Goal: Task Accomplishment & Management: Complete application form

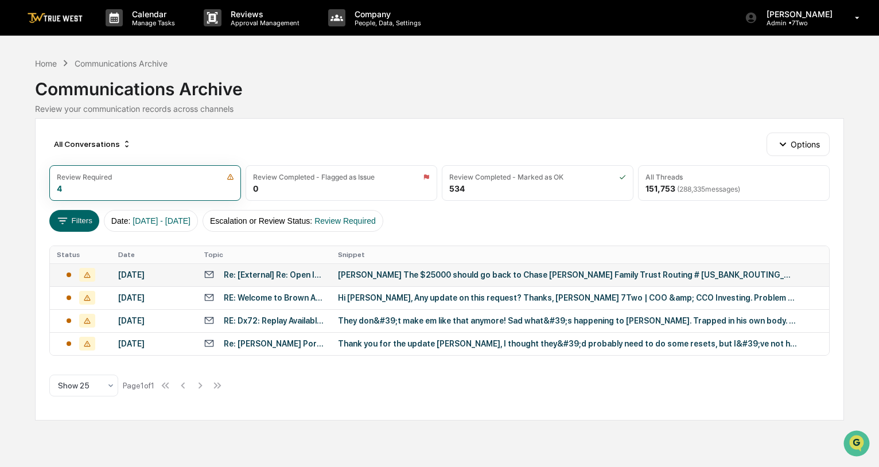
click at [383, 276] on div "[PERSON_NAME] The $25000 should go back to Chase [PERSON_NAME] Family Trust Rou…" at bounding box center [567, 274] width 459 height 9
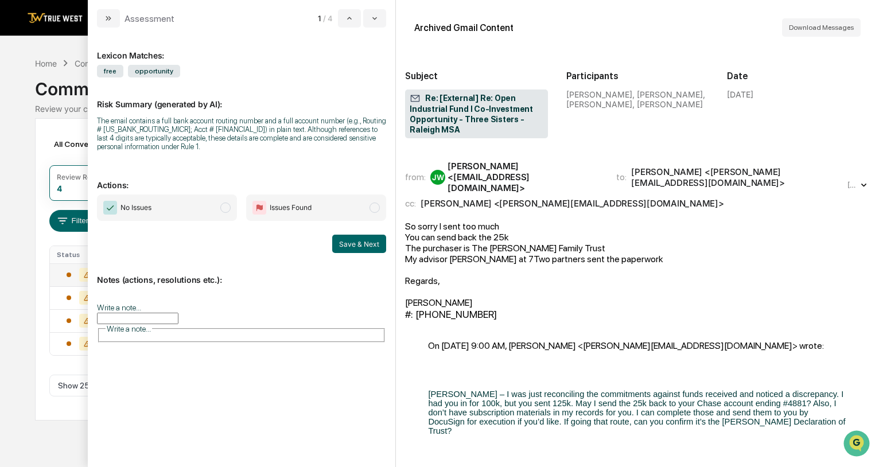
click at [228, 210] on span "modal" at bounding box center [225, 208] width 10 height 10
click at [351, 244] on button "Save & Next" at bounding box center [359, 244] width 54 height 18
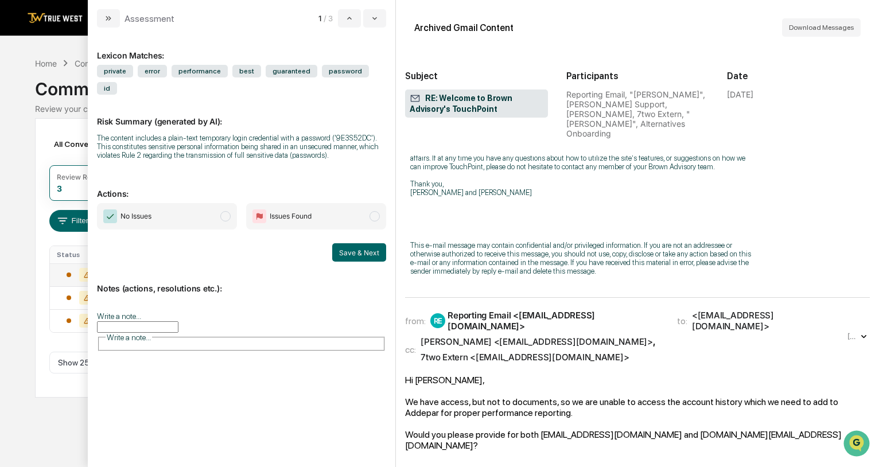
scroll to position [371, 0]
click at [227, 211] on span "modal" at bounding box center [225, 216] width 10 height 10
click at [367, 243] on button "Save & Next" at bounding box center [359, 252] width 54 height 18
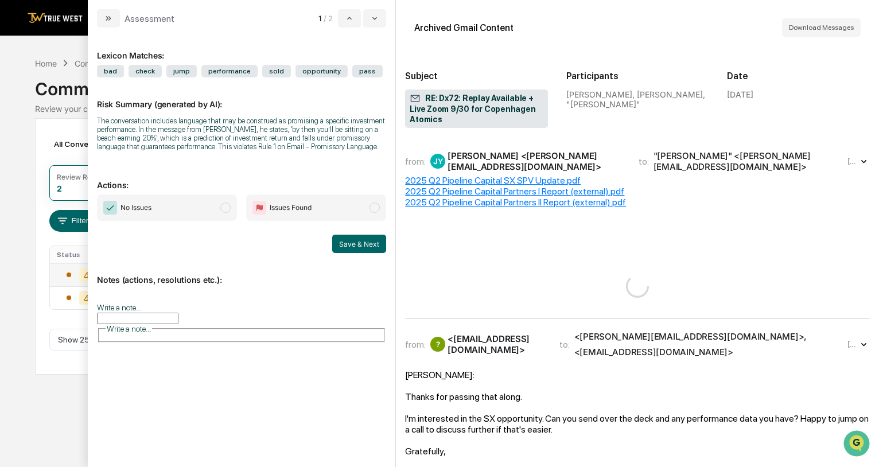
click at [227, 208] on span "modal" at bounding box center [225, 208] width 10 height 10
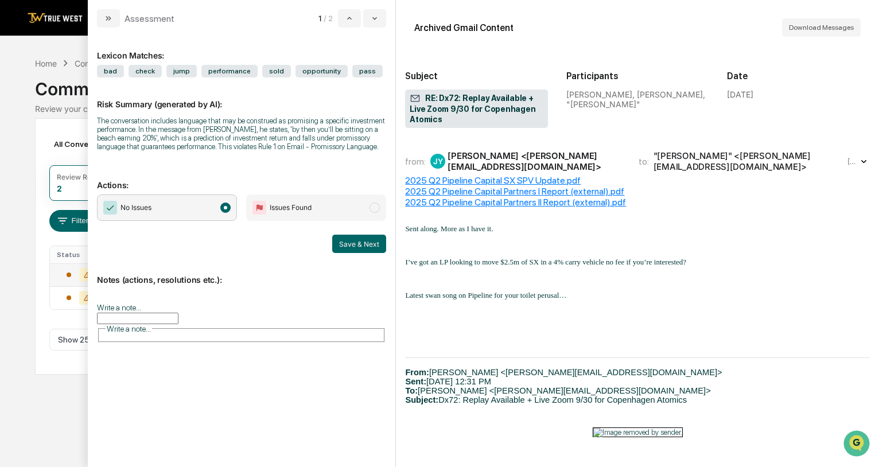
scroll to position [342, 0]
click at [344, 246] on button "Save & Next" at bounding box center [359, 244] width 54 height 18
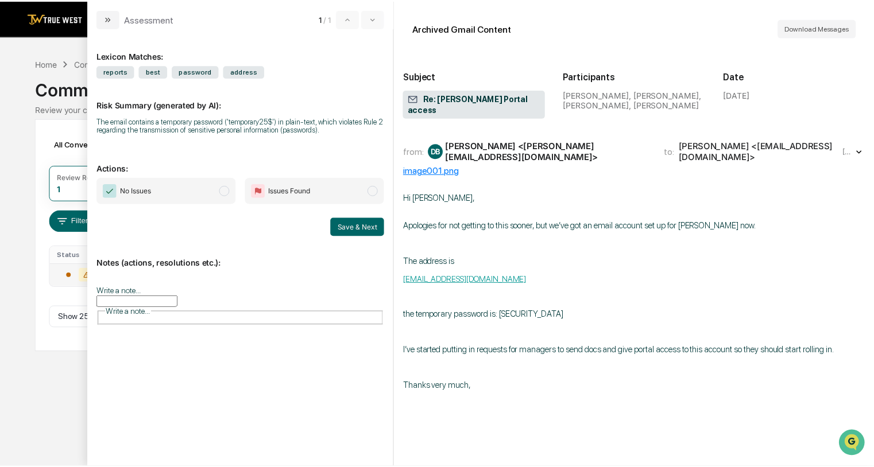
scroll to position [0, 1]
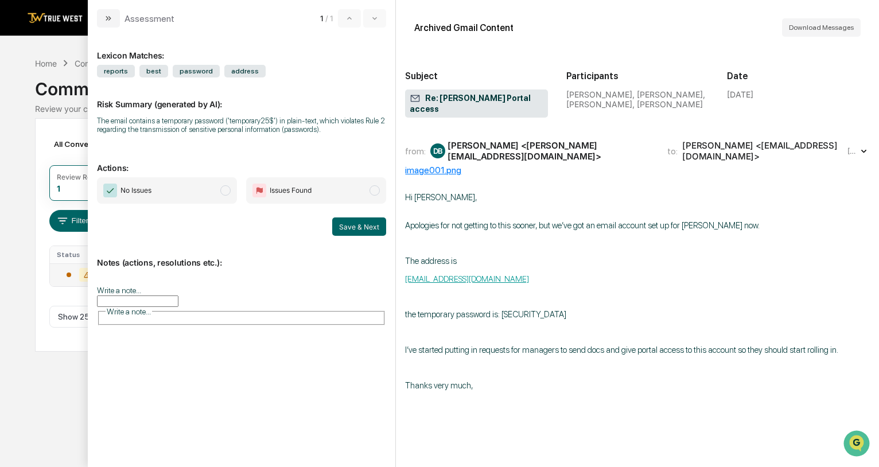
click at [227, 193] on span "modal" at bounding box center [225, 190] width 10 height 10
click at [362, 226] on button "Save & Next" at bounding box center [359, 227] width 54 height 18
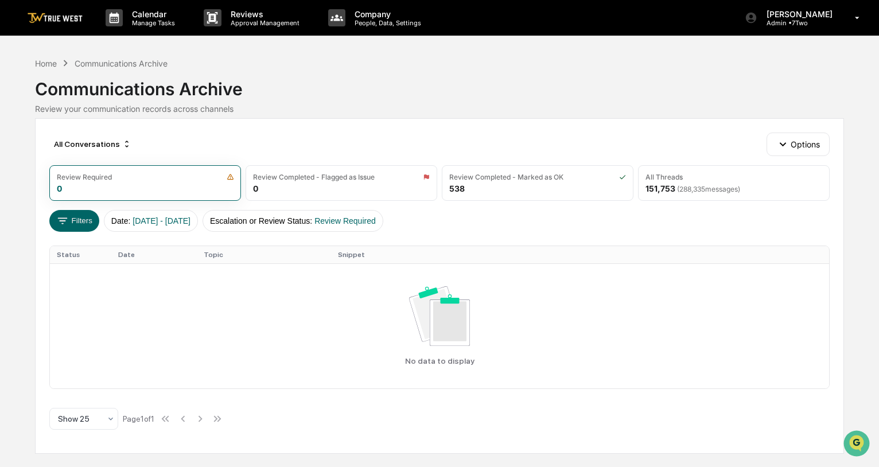
click at [67, 17] on img at bounding box center [55, 18] width 55 height 11
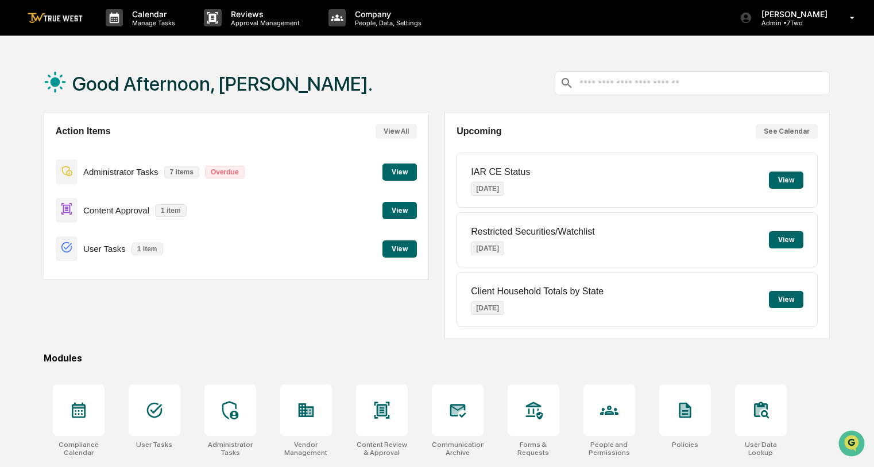
click at [399, 171] on button "View" at bounding box center [399, 172] width 34 height 17
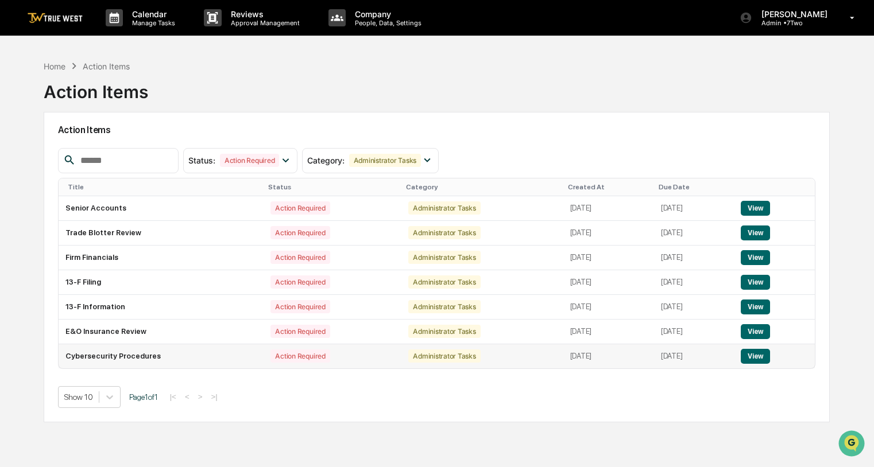
click at [763, 357] on button "View" at bounding box center [755, 356] width 29 height 15
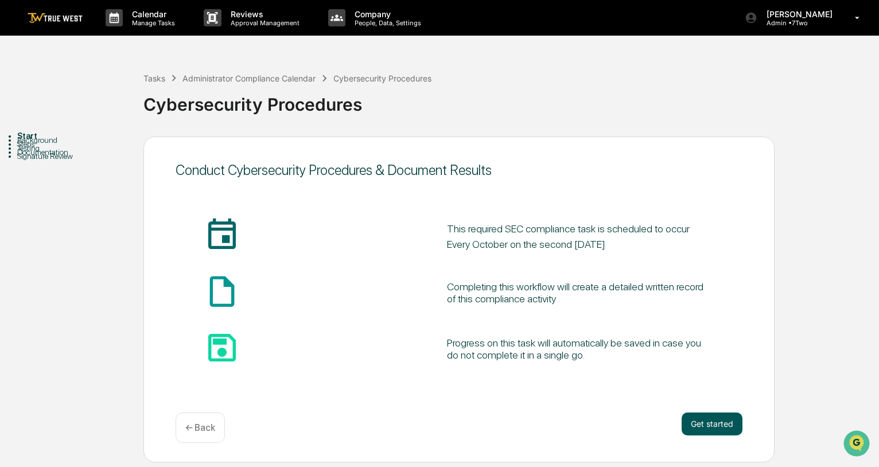
click at [726, 421] on button "Get started" at bounding box center [712, 424] width 61 height 23
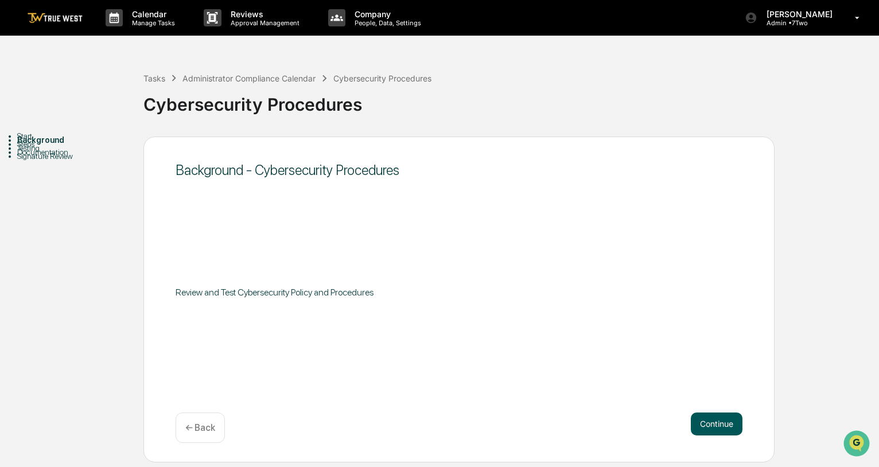
click at [708, 424] on button "Continue" at bounding box center [717, 424] width 52 height 23
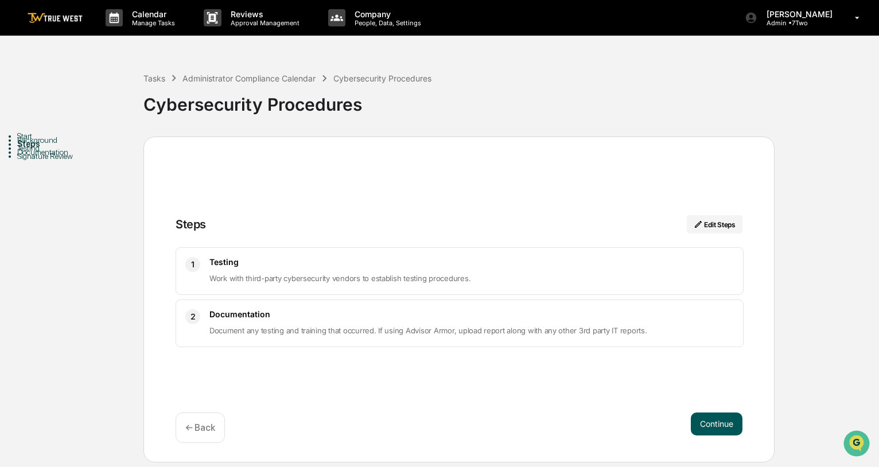
click at [715, 422] on button "Continue" at bounding box center [717, 424] width 52 height 23
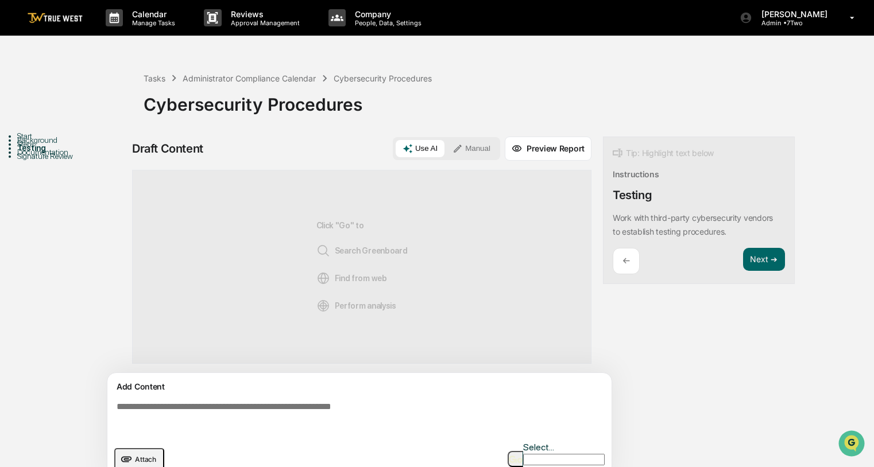
click at [478, 147] on button "Manual" at bounding box center [471, 148] width 52 height 17
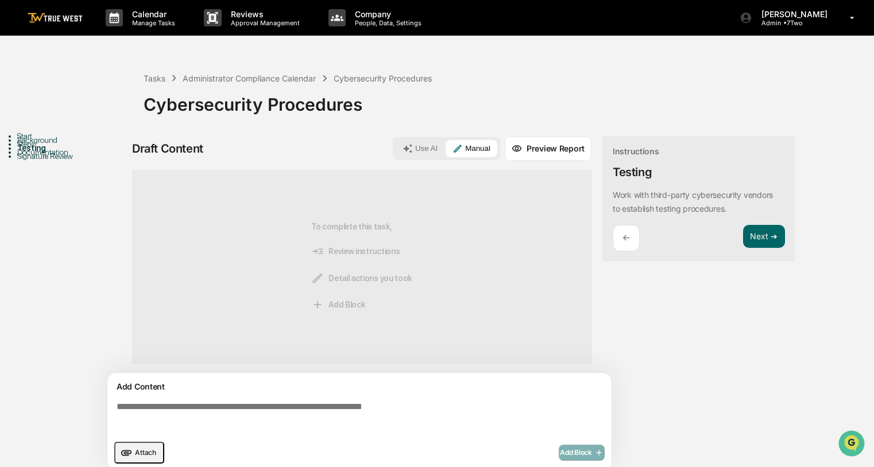
click at [300, 410] on textarea at bounding box center [361, 417] width 499 height 41
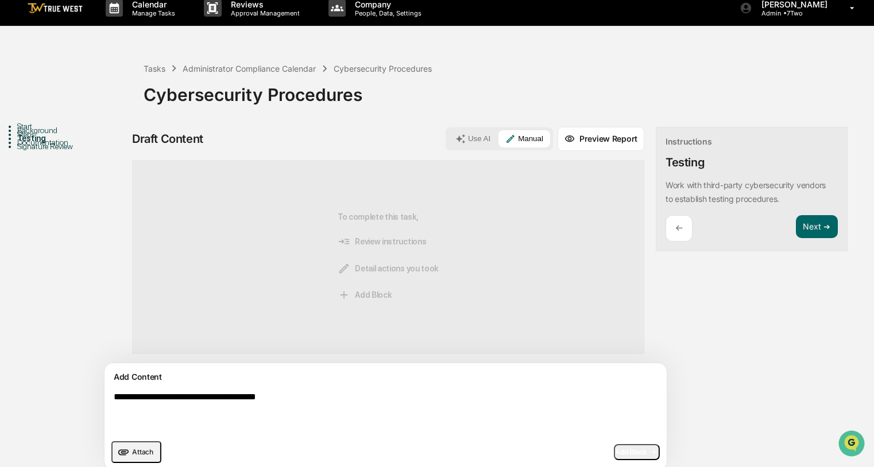
scroll to position [9, 0]
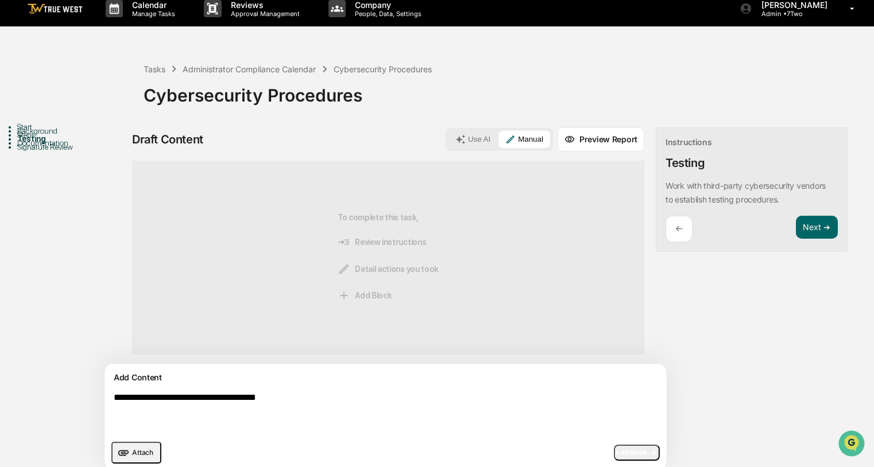
type textarea "**********"
click at [615, 453] on span "Add Block" at bounding box center [637, 452] width 44 height 9
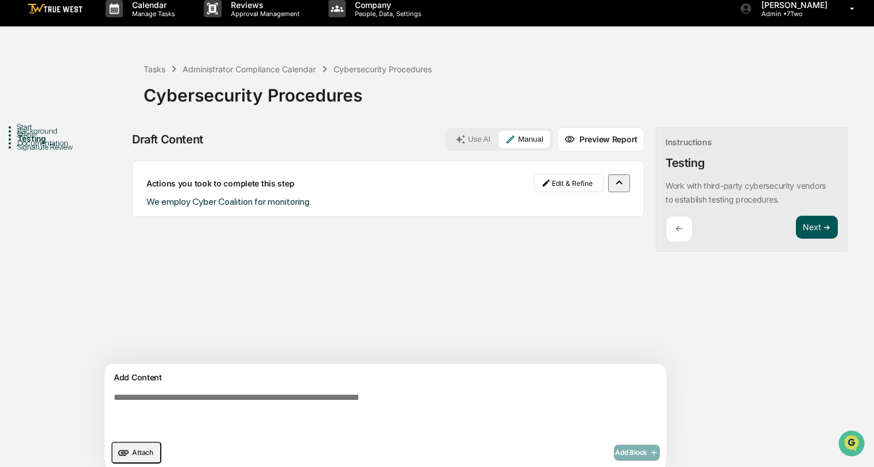
click at [796, 226] on button "Next ➔" at bounding box center [817, 228] width 42 height 24
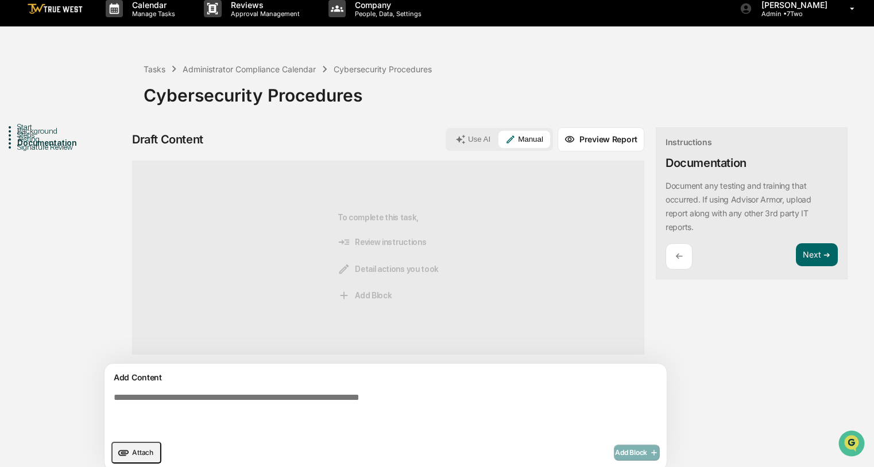
click at [305, 405] on textarea at bounding box center [358, 413] width 499 height 51
type textarea "**********"
click at [615, 451] on span "Add Block" at bounding box center [637, 452] width 44 height 9
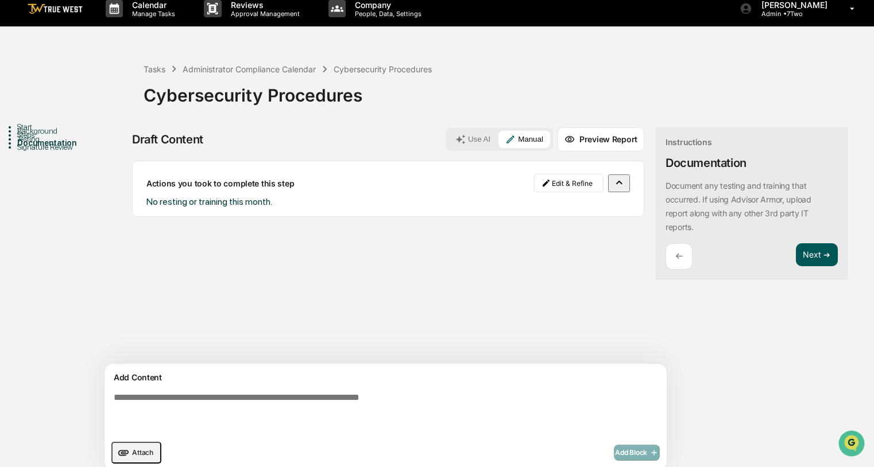
click at [796, 253] on button "Next ➔" at bounding box center [817, 255] width 42 height 24
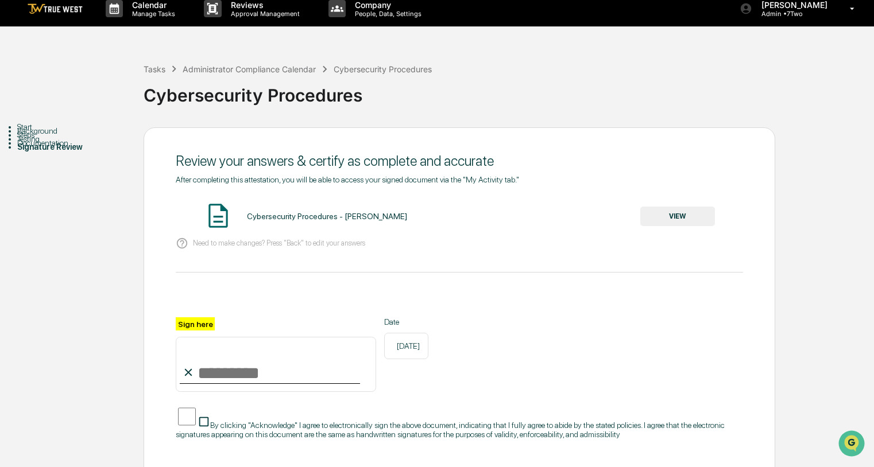
click at [673, 217] on button "VIEW" at bounding box center [677, 217] width 75 height 20
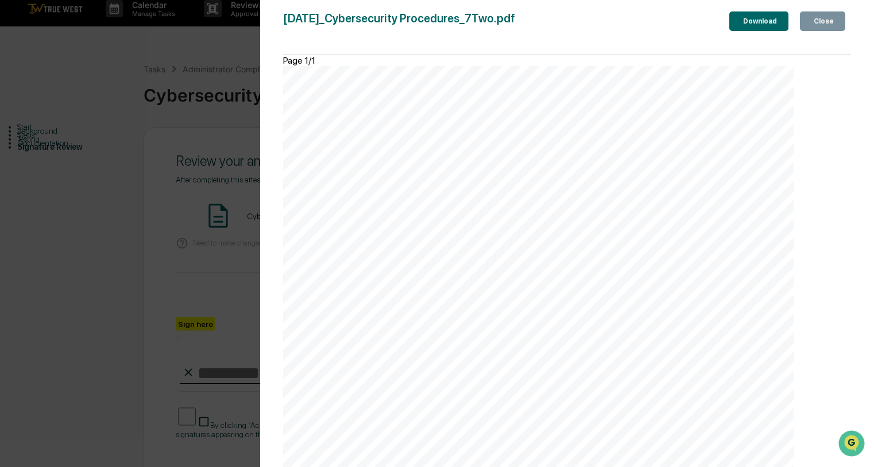
click at [817, 21] on div "Close" at bounding box center [822, 21] width 22 height 8
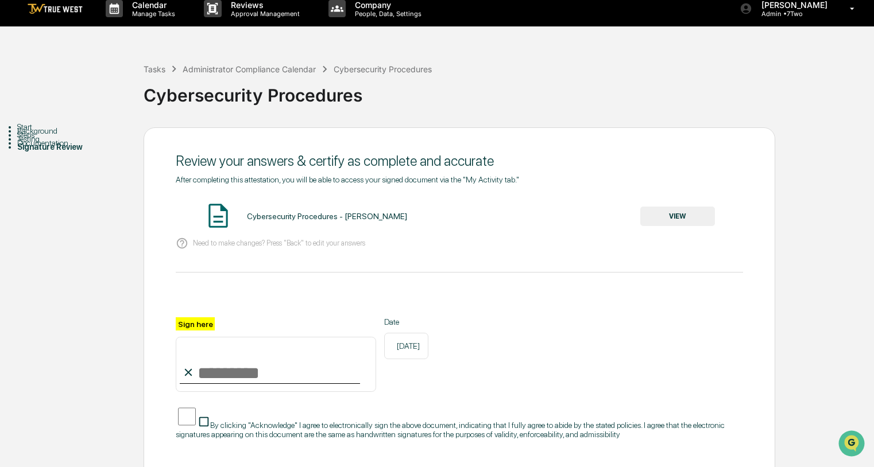
click at [234, 378] on input "Sign here" at bounding box center [276, 364] width 200 height 55
type input "**********"
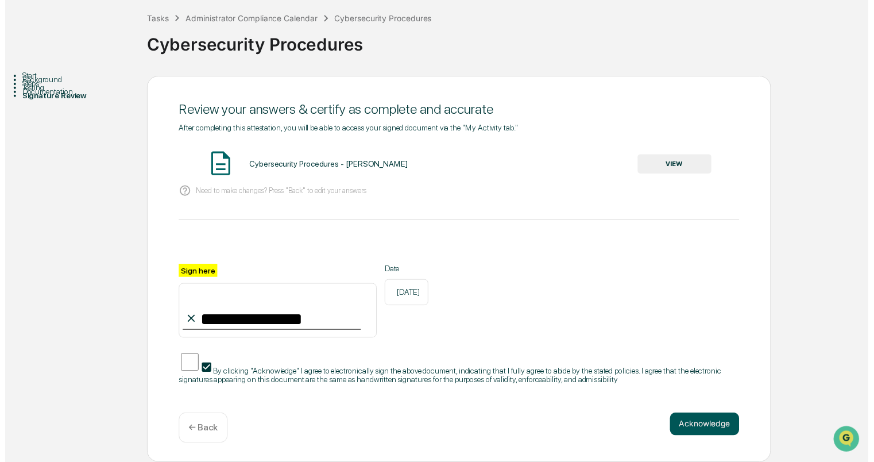
scroll to position [61, 0]
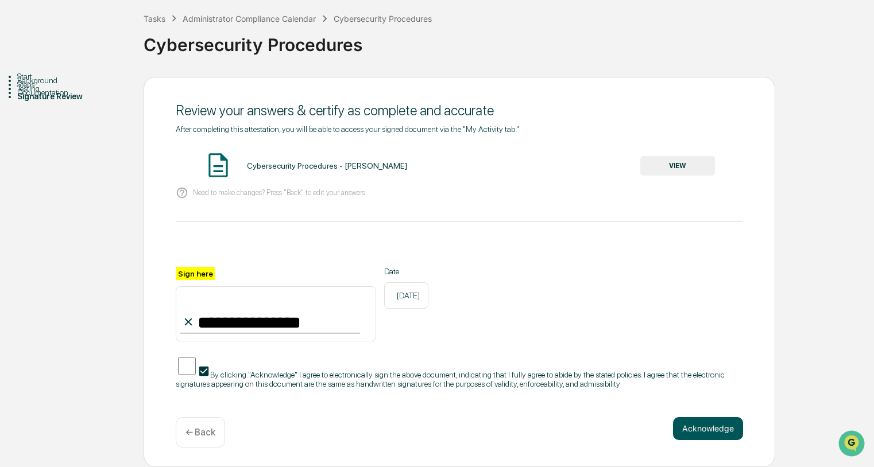
click at [720, 429] on button "Acknowledge" at bounding box center [708, 428] width 70 height 23
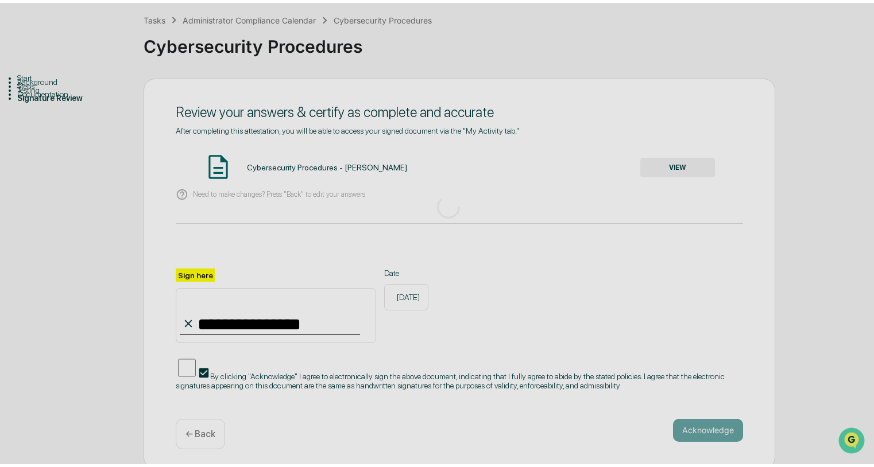
scroll to position [0, 0]
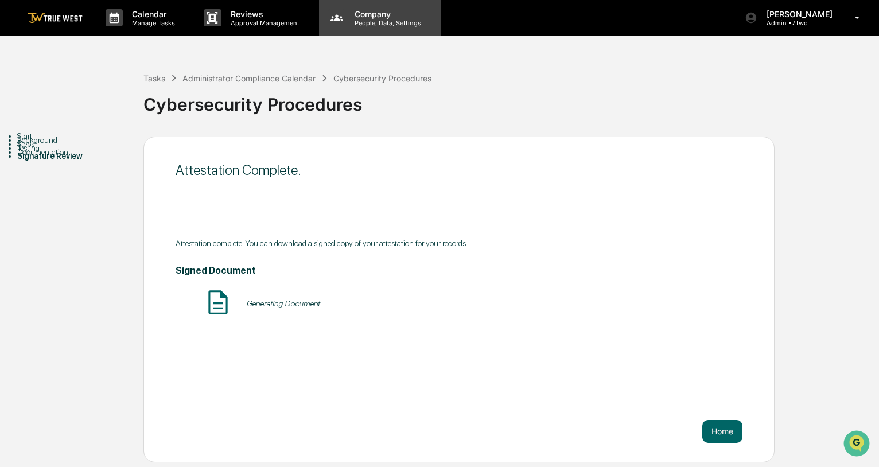
click at [359, 21] on p "People, Data, Settings" at bounding box center [387, 23] width 82 height 8
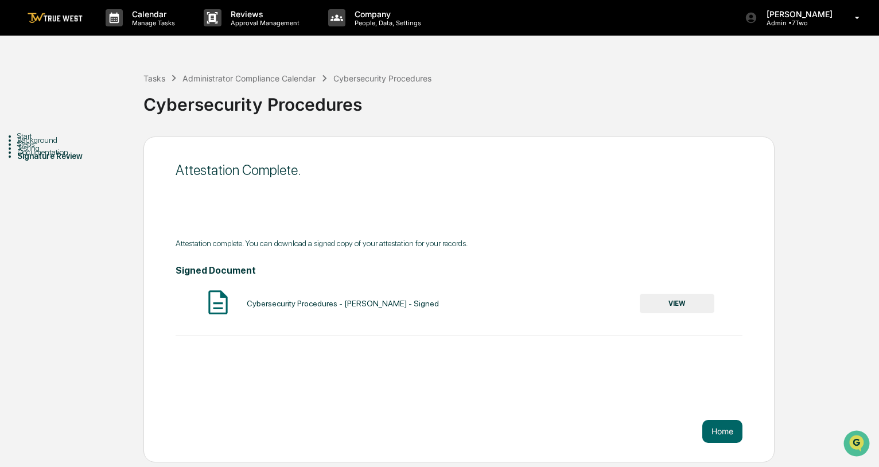
click at [61, 467] on div at bounding box center [439, 475] width 879 height 0
click at [64, 16] on img at bounding box center [55, 18] width 55 height 11
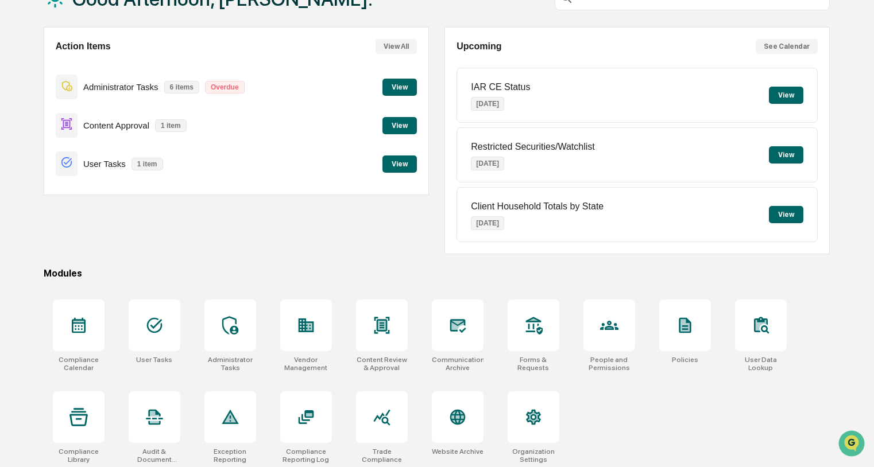
scroll to position [87, 0]
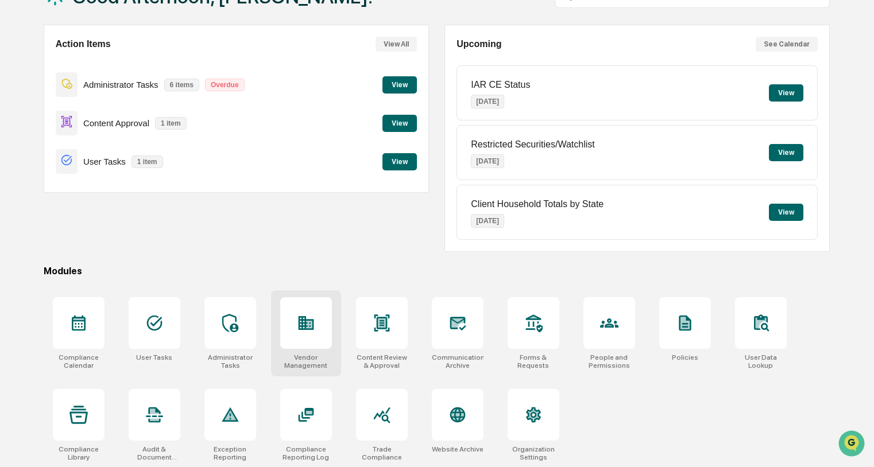
click at [299, 329] on icon at bounding box center [305, 323] width 15 height 14
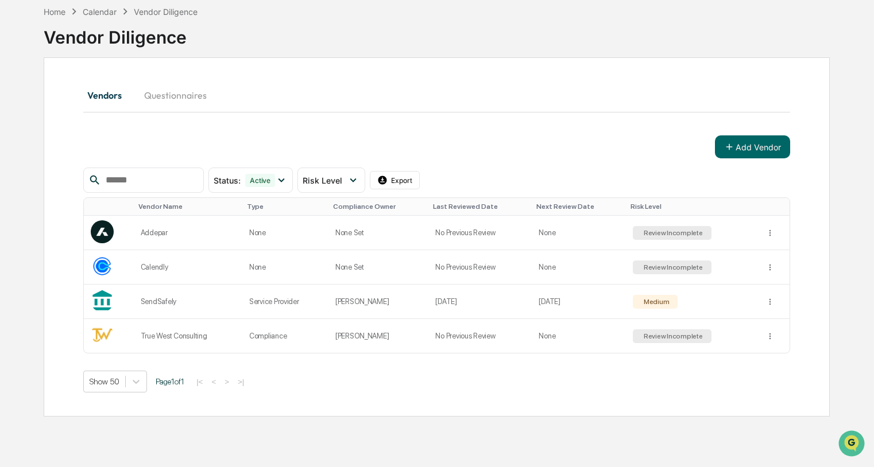
scroll to position [63, 0]
click at [749, 141] on button "Add Vendor" at bounding box center [752, 146] width 75 height 23
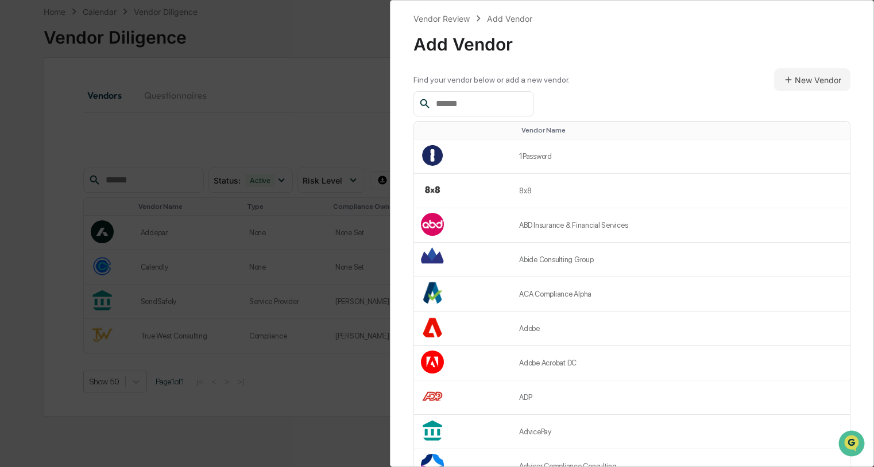
click at [499, 106] on input "text" at bounding box center [480, 103] width 98 height 15
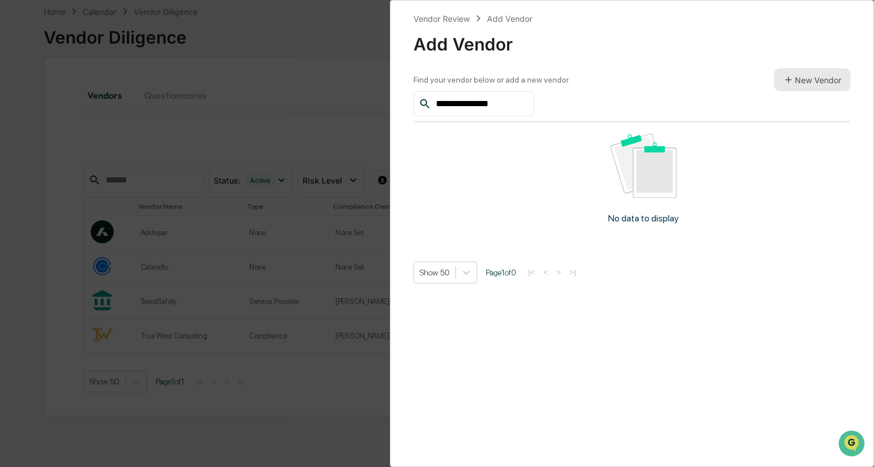
type input "**********"
click at [801, 82] on button "New Vendor" at bounding box center [812, 79] width 76 height 23
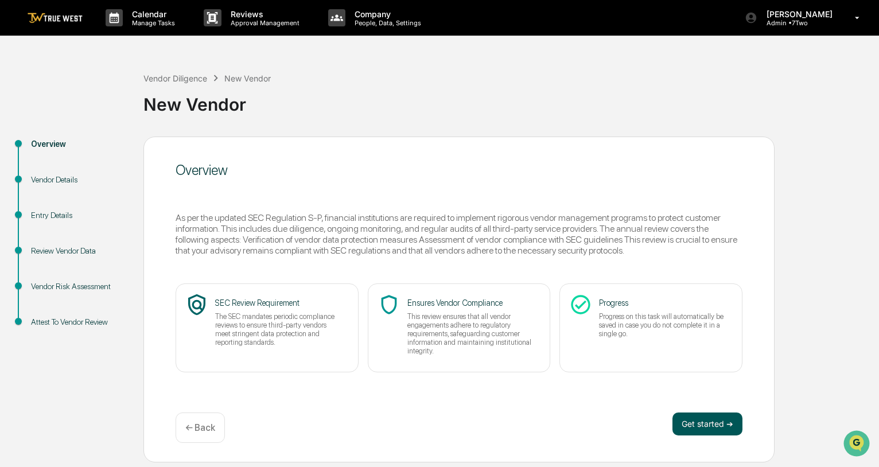
click at [700, 418] on button "Get started ➔" at bounding box center [708, 424] width 70 height 23
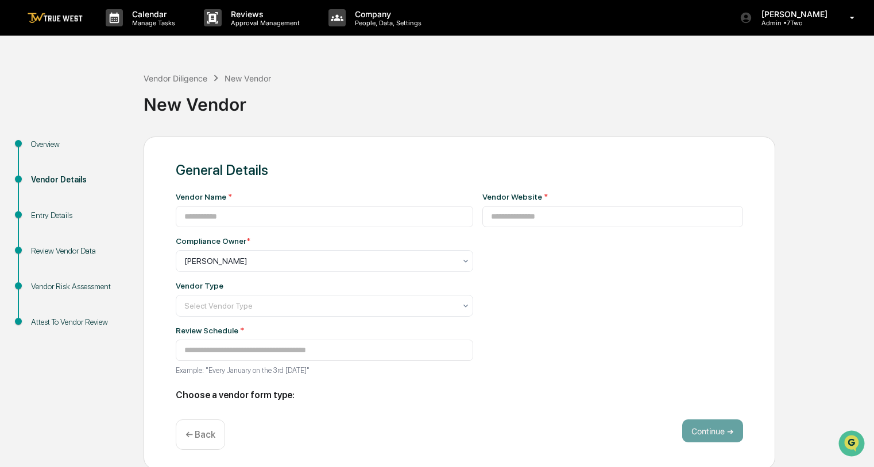
type input "**********"
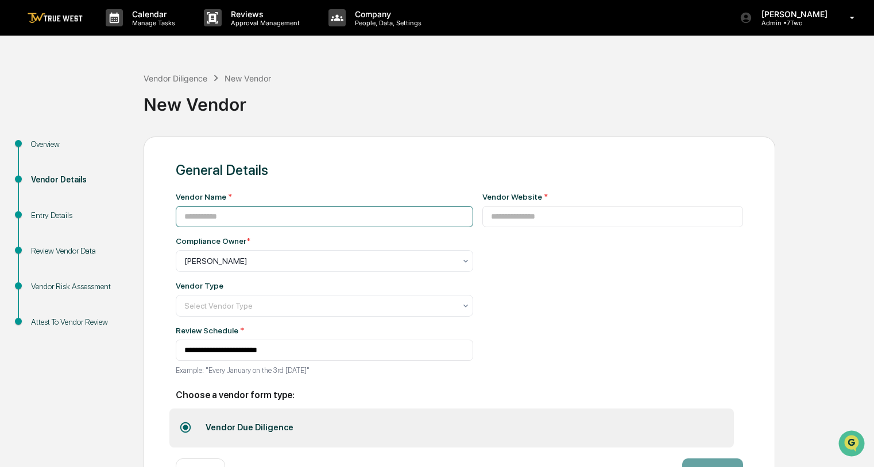
click at [319, 218] on input at bounding box center [324, 216] width 297 height 21
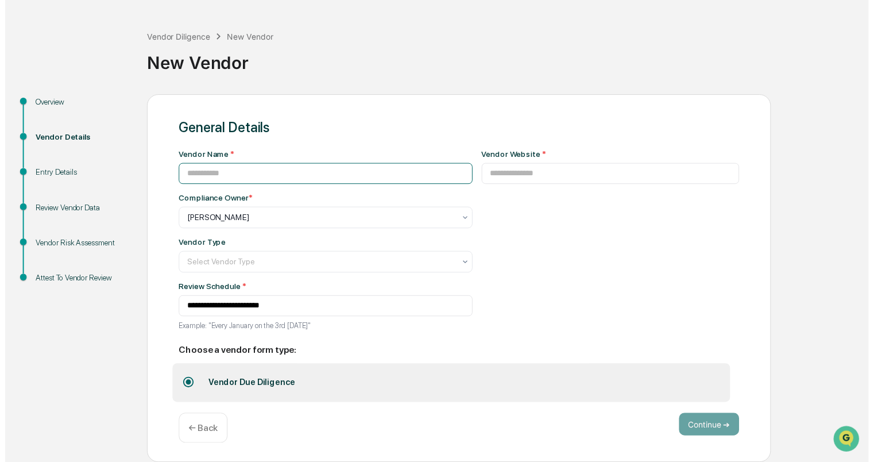
scroll to position [44, 0]
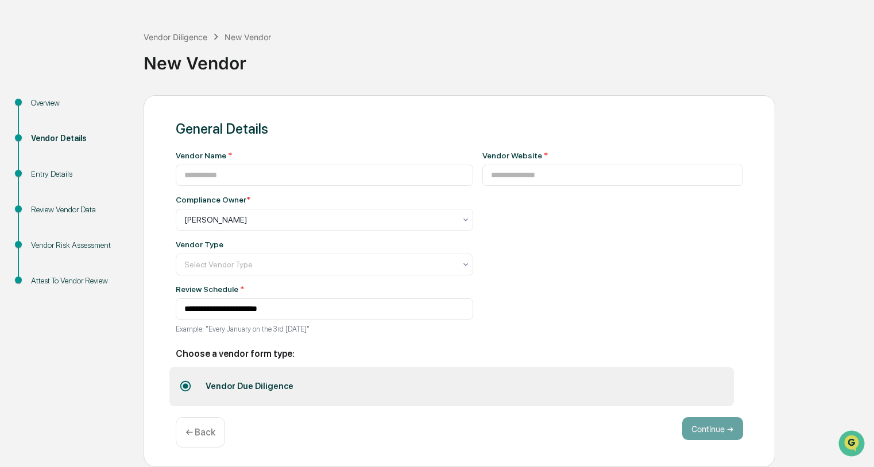
click at [209, 429] on p "← Back" at bounding box center [200, 432] width 30 height 11
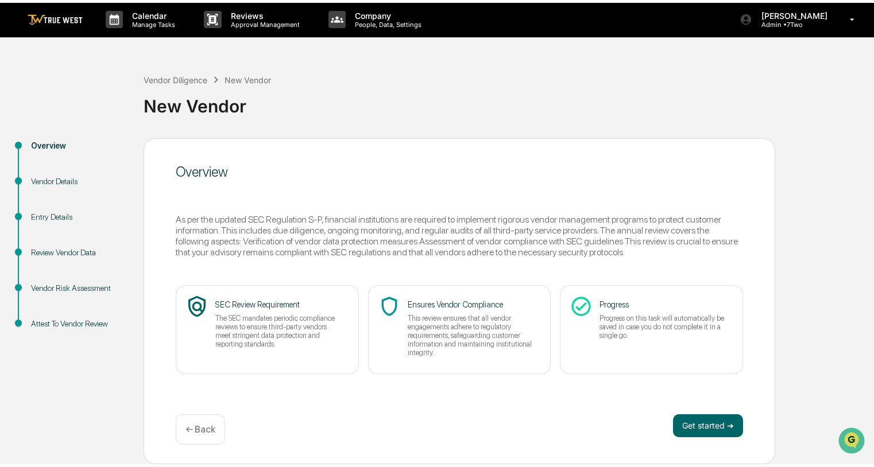
scroll to position [0, 0]
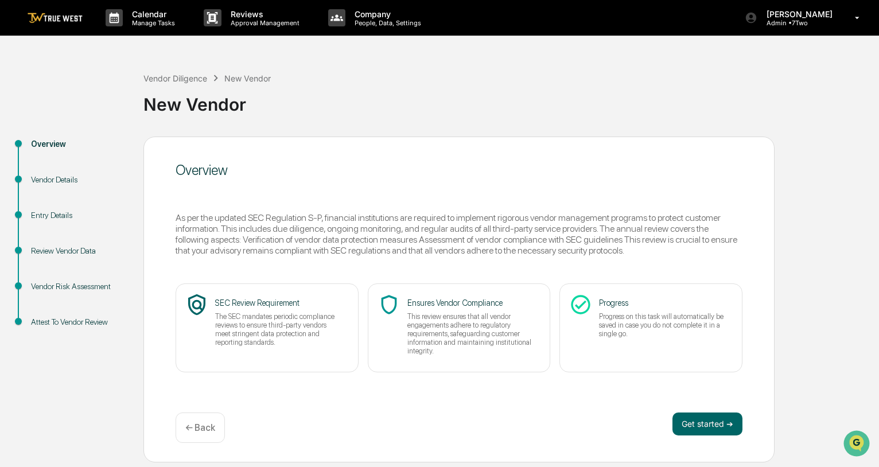
click at [208, 432] on p "← Back" at bounding box center [200, 428] width 30 height 11
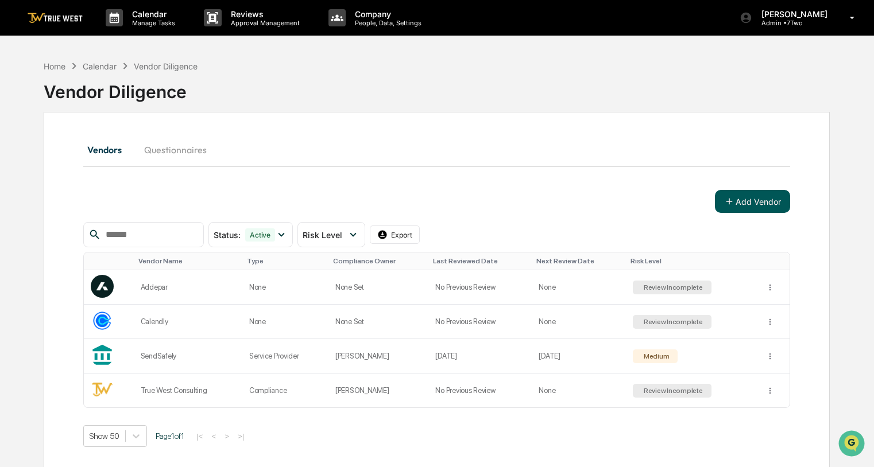
click at [742, 204] on button "Add Vendor" at bounding box center [752, 201] width 75 height 23
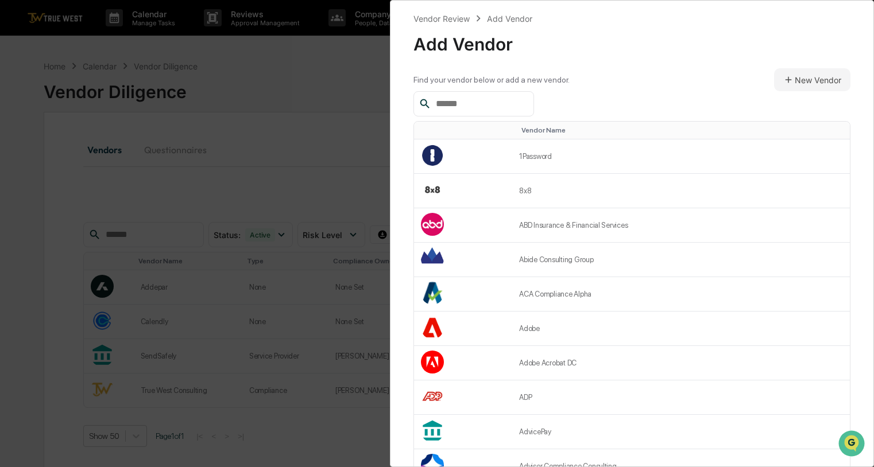
click at [491, 109] on input "text" at bounding box center [480, 103] width 98 height 15
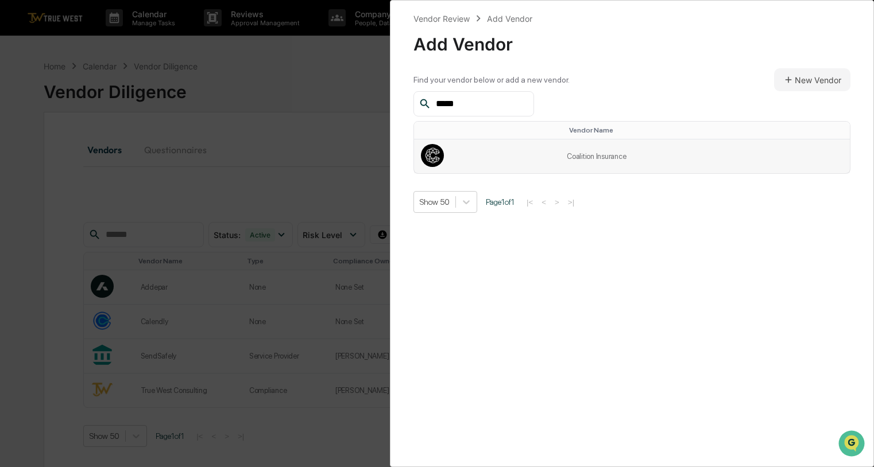
type input "*****"
click at [499, 159] on td at bounding box center [487, 156] width 146 height 34
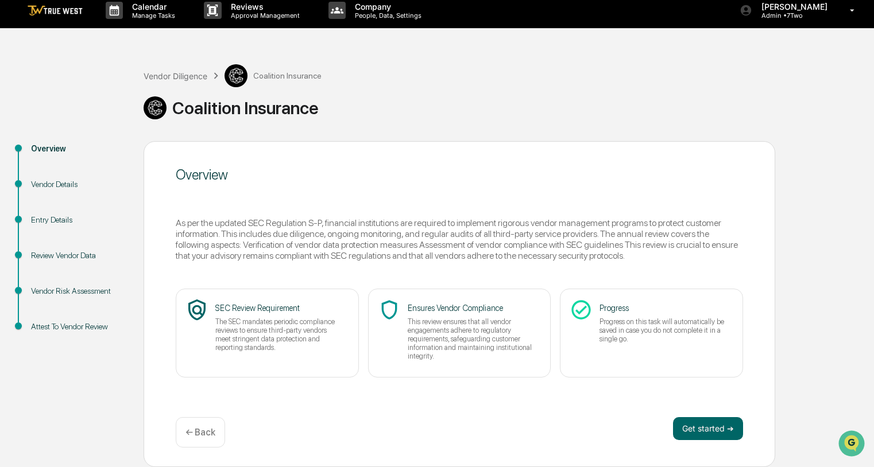
scroll to position [7, 0]
click at [693, 428] on button "Get started ➔" at bounding box center [708, 428] width 70 height 23
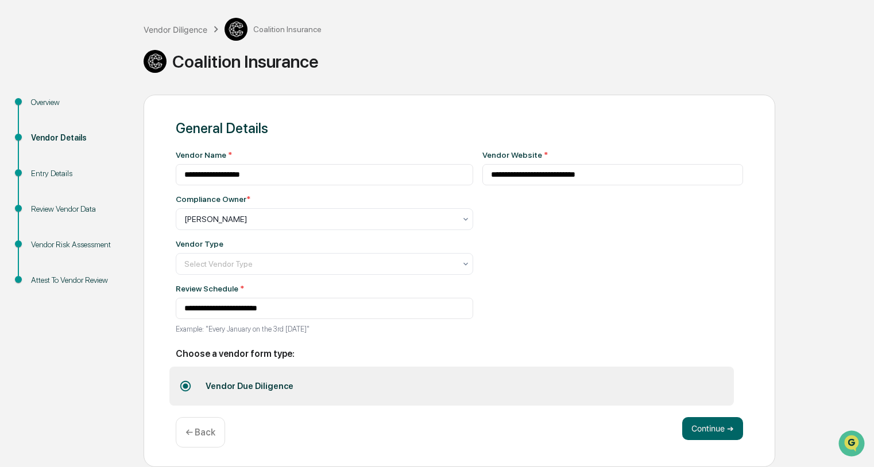
scroll to position [56, 0]
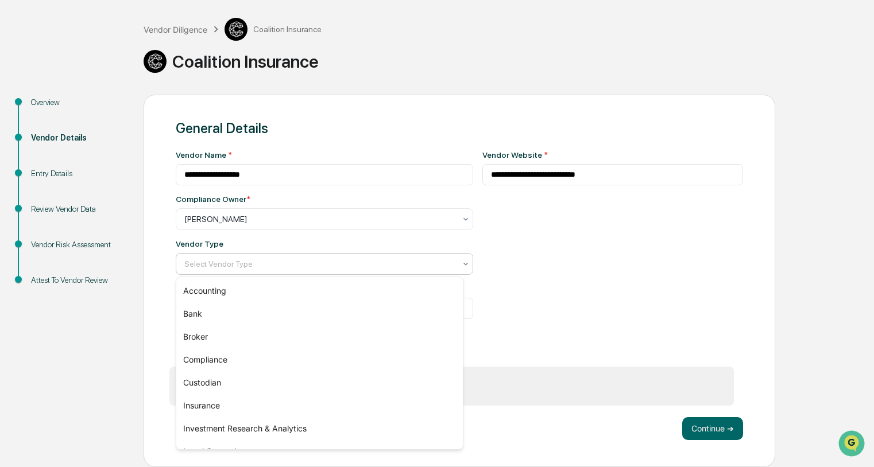
click at [244, 265] on div at bounding box center [319, 263] width 271 height 11
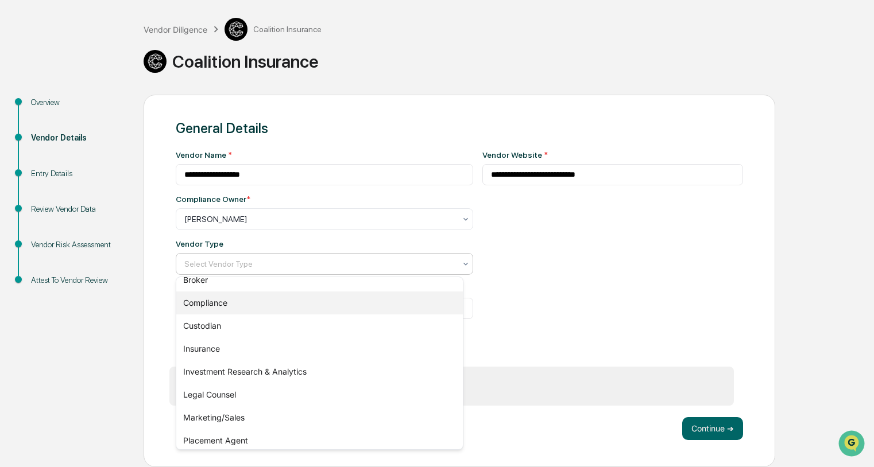
scroll to position [59, 0]
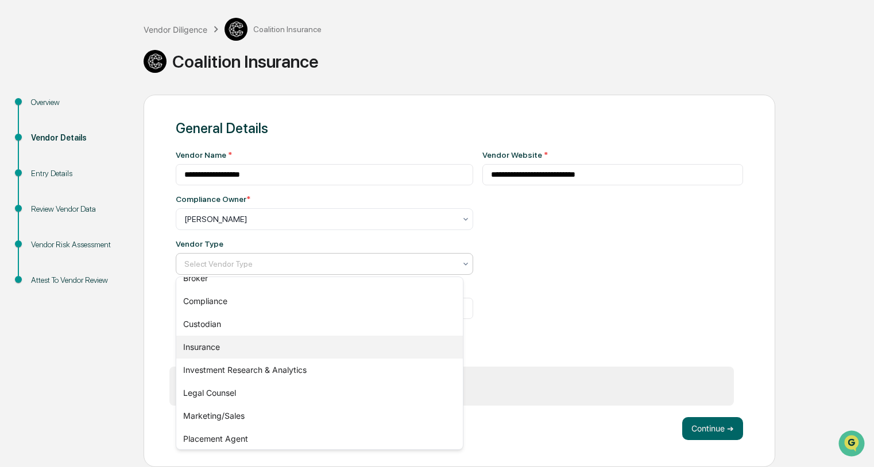
click at [200, 351] on div "Insurance" at bounding box center [319, 347] width 286 height 23
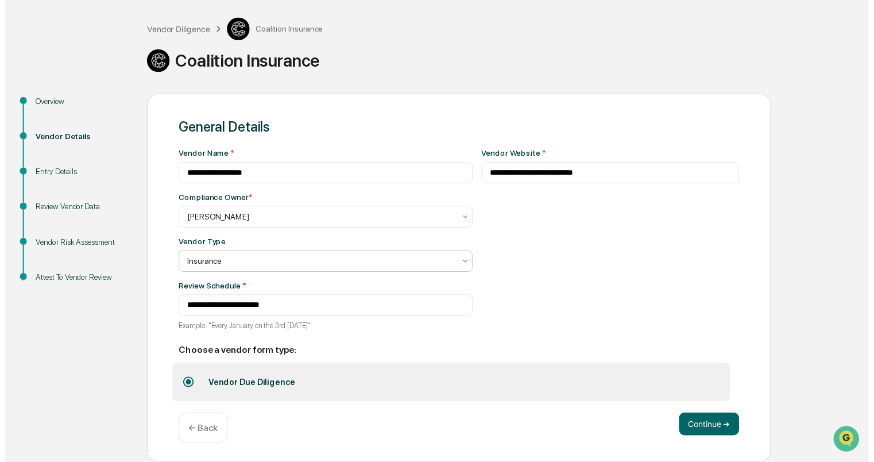
scroll to position [56, 0]
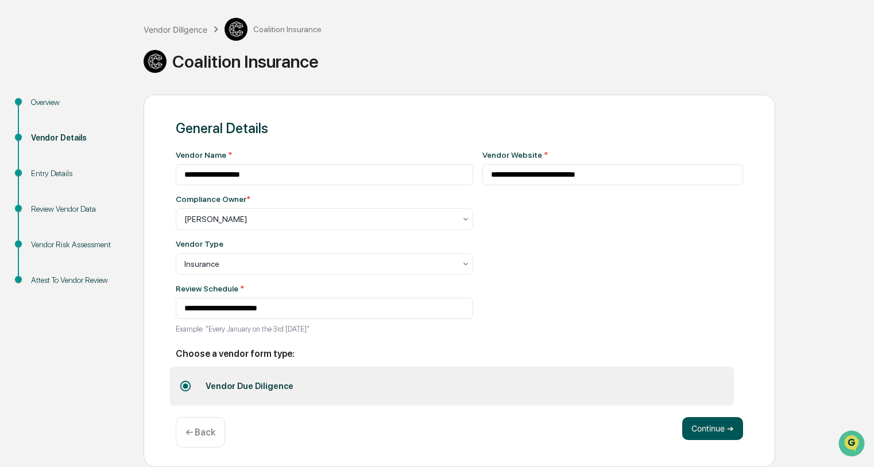
click at [714, 427] on button "Continue ➔" at bounding box center [712, 428] width 61 height 23
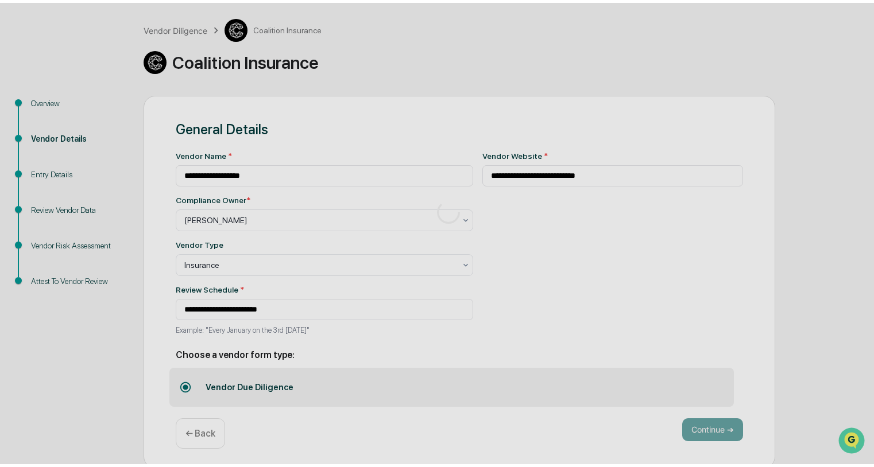
scroll to position [7, 0]
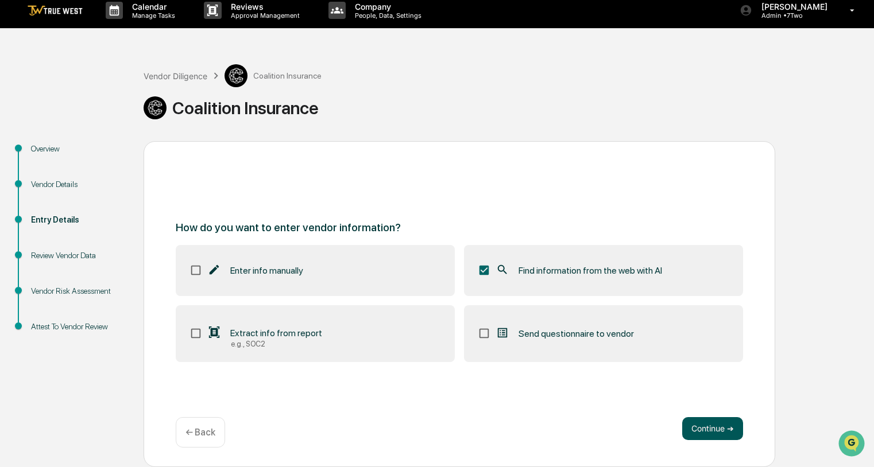
click at [710, 429] on button "Continue ➔" at bounding box center [712, 428] width 61 height 23
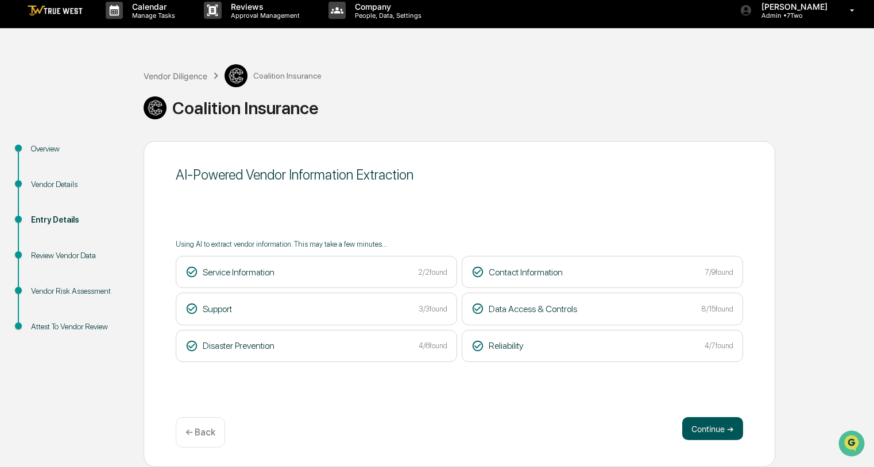
click at [714, 428] on button "Continue ➔" at bounding box center [712, 428] width 61 height 23
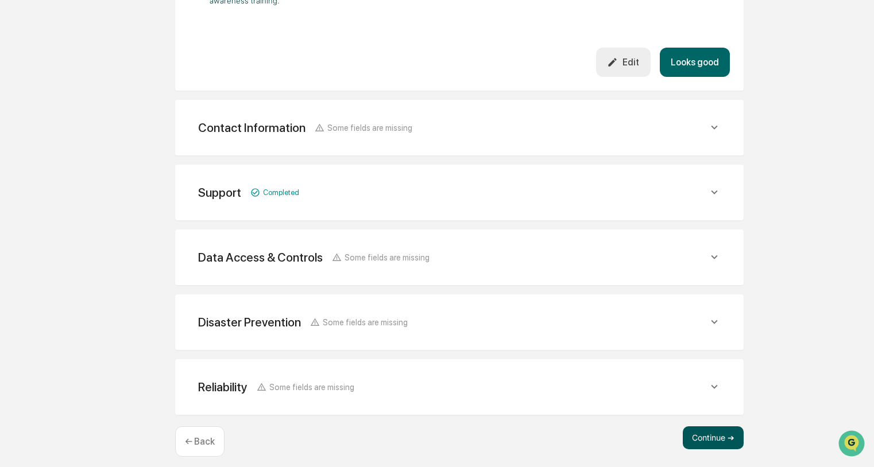
scroll to position [550, 0]
click at [714, 428] on button "Continue ➔" at bounding box center [713, 438] width 61 height 23
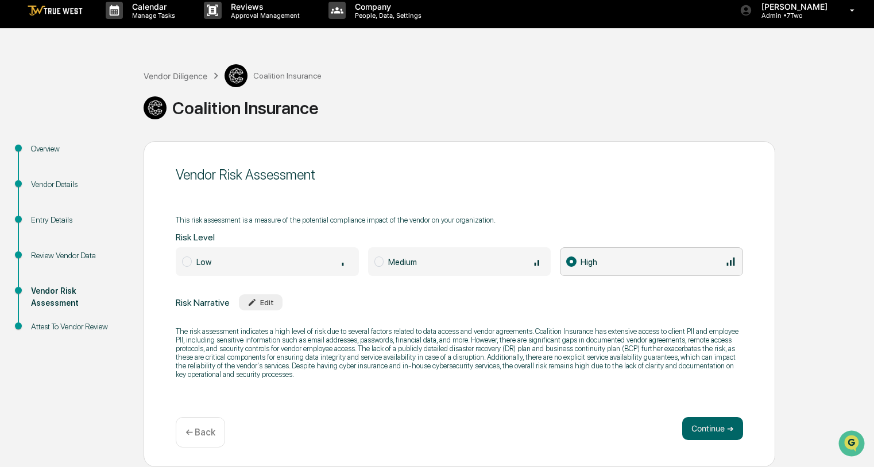
scroll to position [7, 0]
click at [710, 427] on button "Continue ➔" at bounding box center [712, 428] width 61 height 23
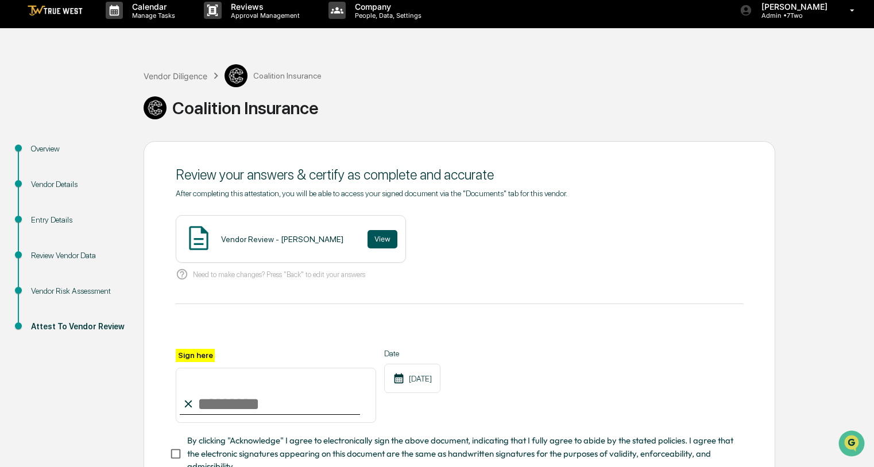
click at [368, 241] on button "View" at bounding box center [382, 239] width 30 height 18
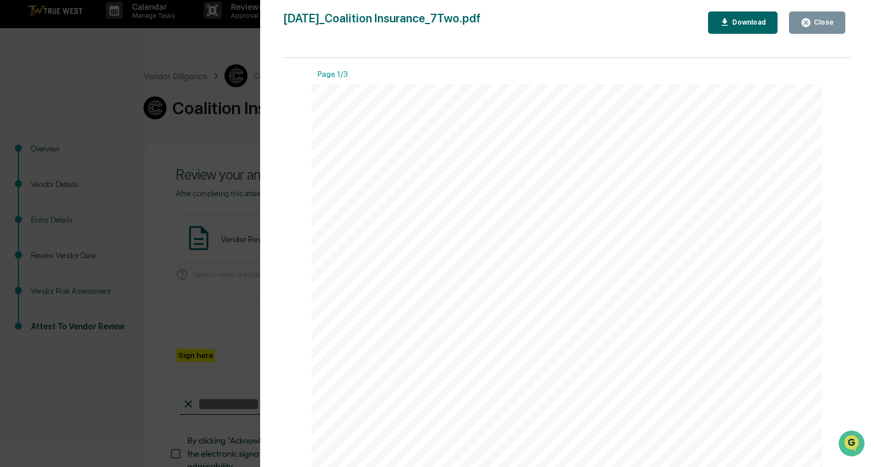
click at [820, 22] on div "Close" at bounding box center [822, 22] width 22 height 8
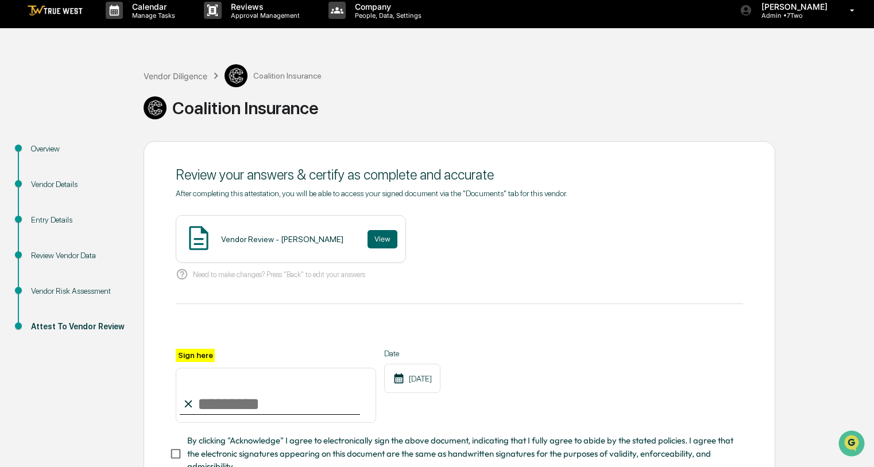
click at [276, 400] on input "Sign here" at bounding box center [276, 395] width 200 height 55
type input "**********"
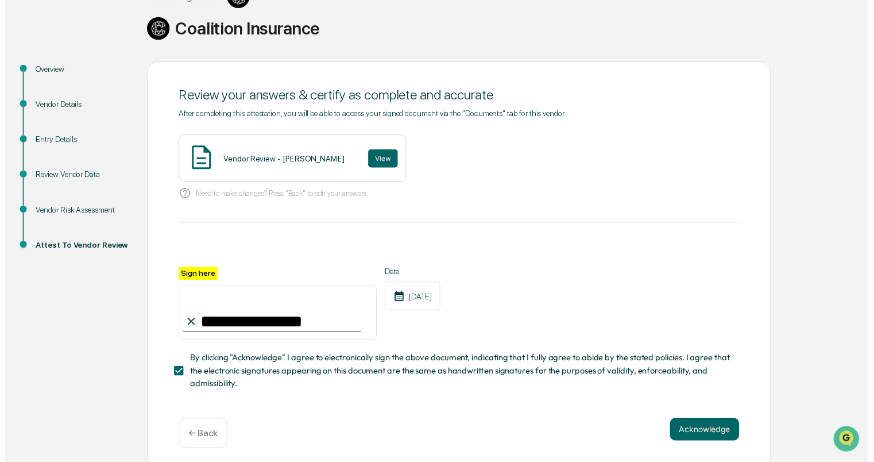
scroll to position [90, 0]
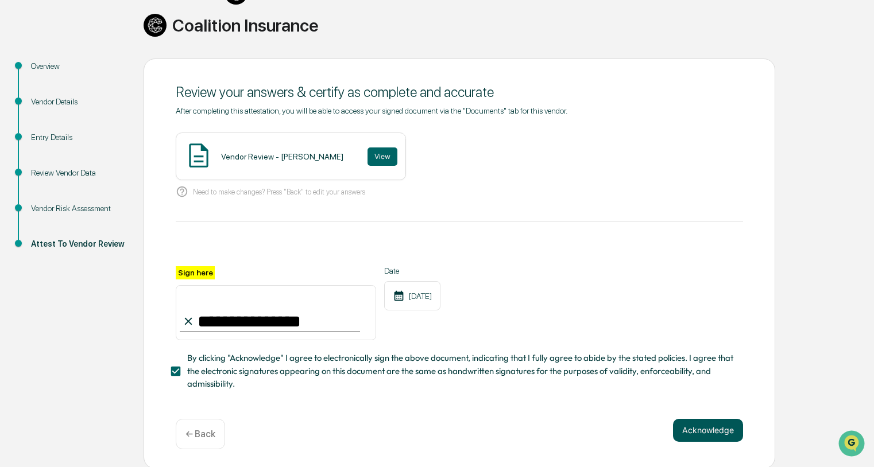
click at [724, 435] on button "Acknowledge" at bounding box center [708, 430] width 70 height 23
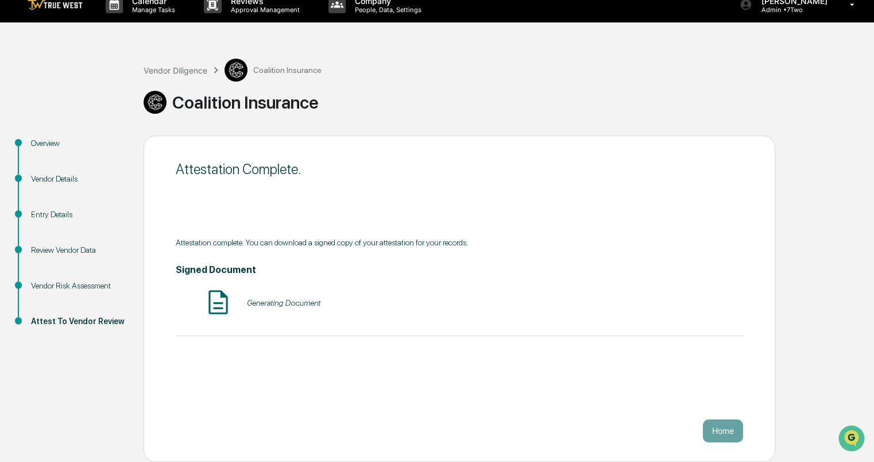
scroll to position [7, 0]
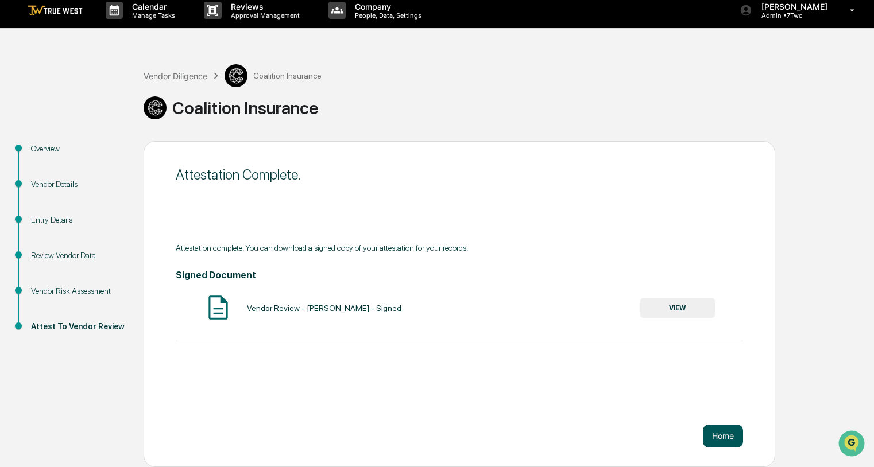
click at [718, 431] on button "Home" at bounding box center [723, 436] width 40 height 23
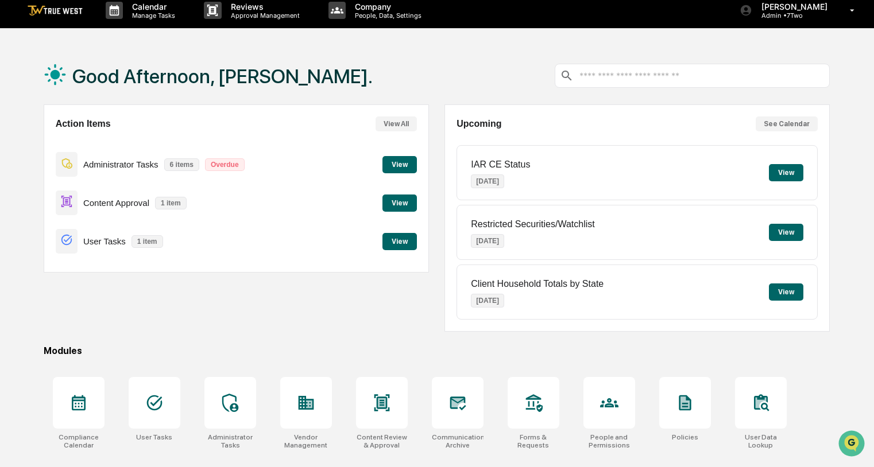
click at [401, 163] on button "View" at bounding box center [399, 164] width 34 height 17
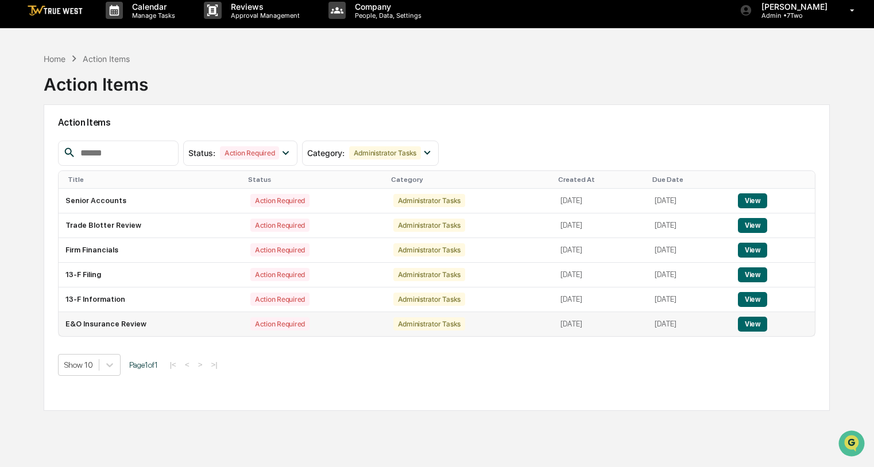
click at [757, 324] on button "View" at bounding box center [752, 324] width 29 height 15
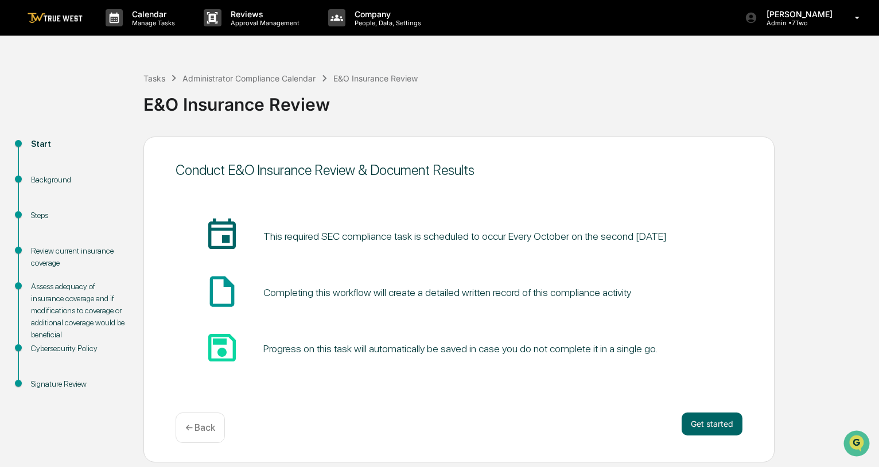
click at [197, 429] on p "← Back" at bounding box center [200, 428] width 30 height 11
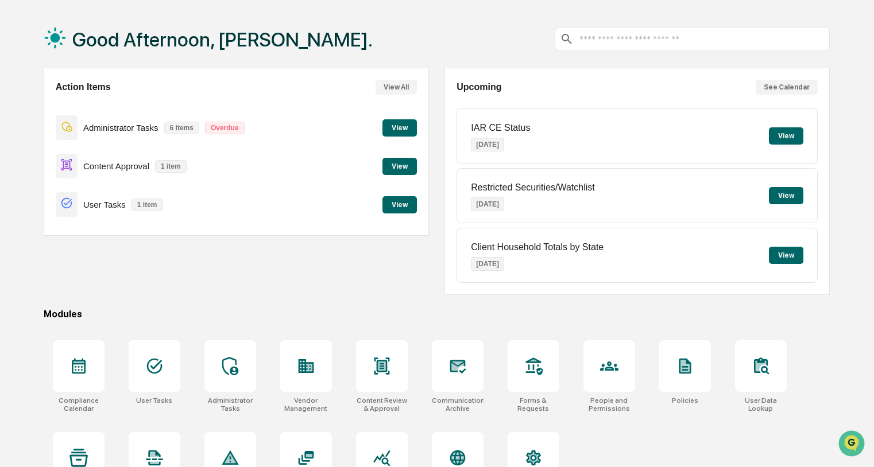
scroll to position [45, 0]
click at [299, 366] on icon at bounding box center [305, 366] width 15 height 14
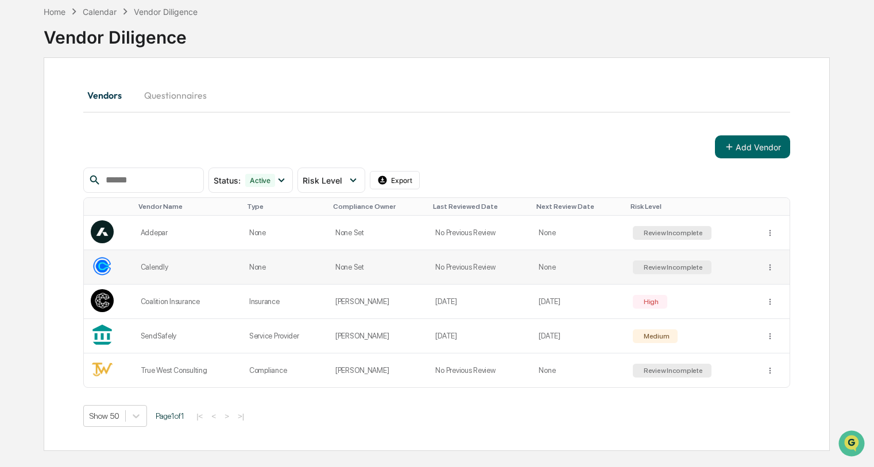
scroll to position [60, 0]
click at [746, 141] on button "Add Vendor" at bounding box center [752, 146] width 75 height 23
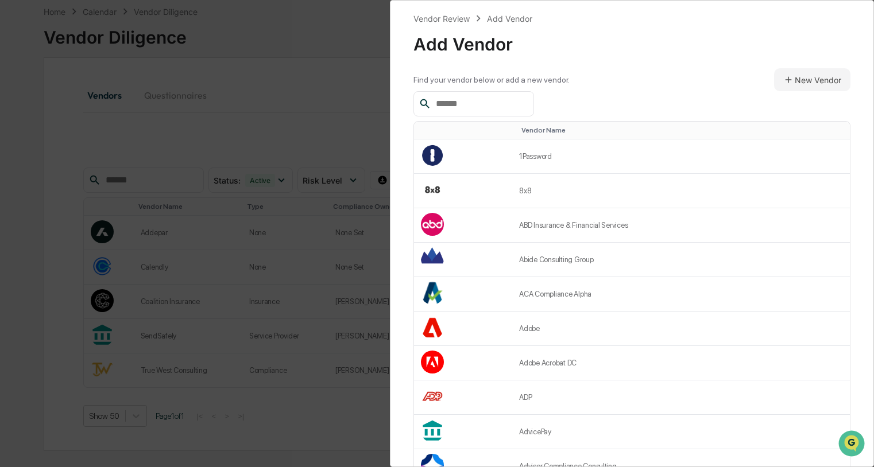
click at [528, 98] on input "text" at bounding box center [480, 103] width 98 height 15
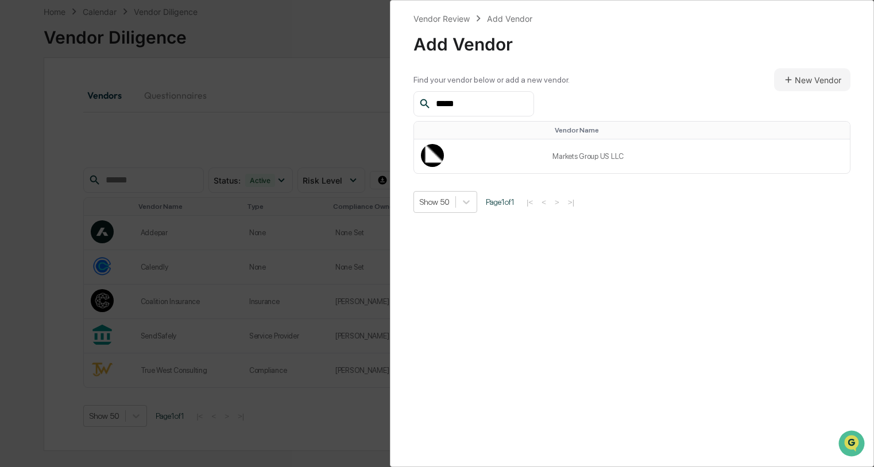
scroll to position [0, 0]
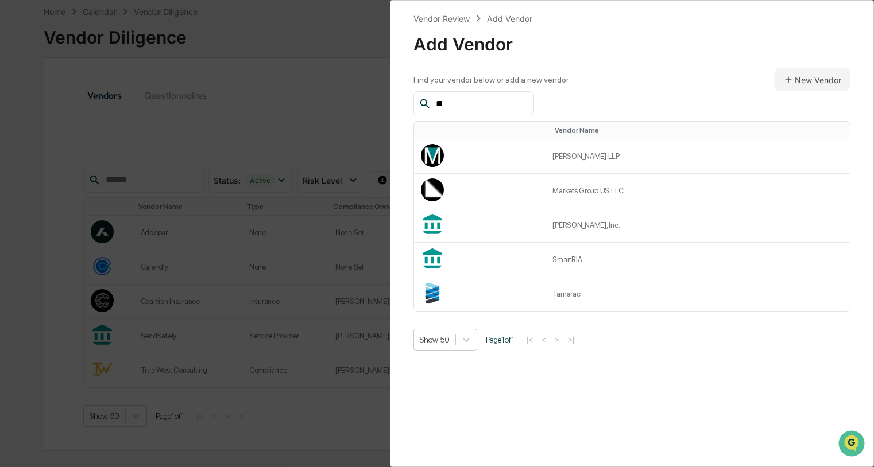
type input "*"
